Goal: Task Accomplishment & Management: Manage account settings

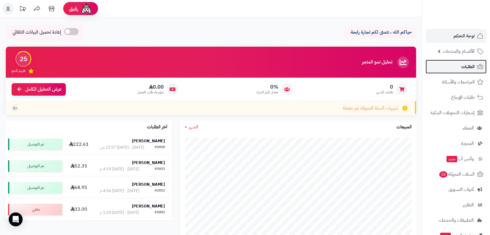
click at [466, 64] on span "الطلبات" at bounding box center [467, 67] width 13 height 8
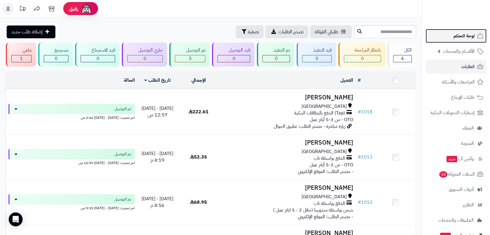
click at [469, 36] on span "لوحة التحكم" at bounding box center [463, 36] width 21 height 8
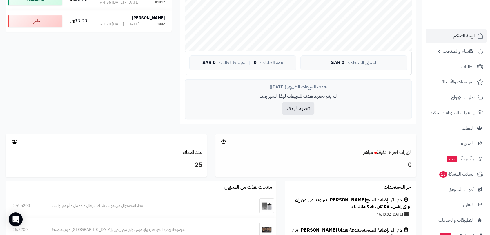
scroll to position [257, 0]
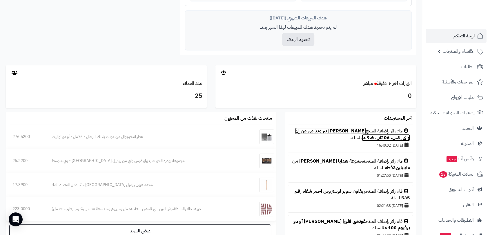
click at [332, 130] on link "[PERSON_NAME] بير ويذ مي من إن واي إكس، 06 تان، 9.6 مل" at bounding box center [352, 135] width 115 height 14
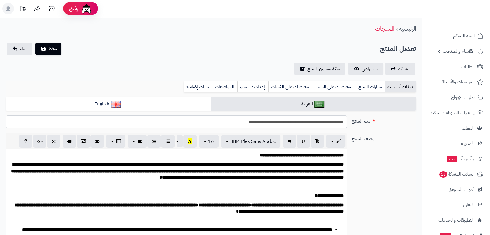
scroll to position [55, 0]
click at [365, 68] on span "استعراض" at bounding box center [370, 68] width 17 height 7
